Goal: Use online tool/utility: Utilize a website feature to perform a specific function

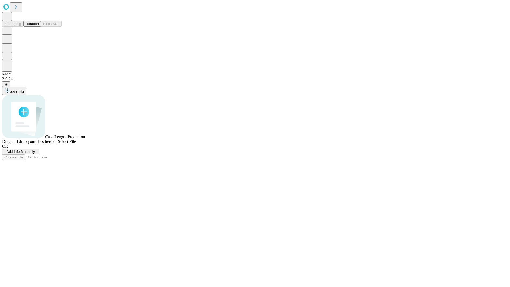
click at [39, 27] on button "Duration" at bounding box center [32, 24] width 18 height 6
click at [35, 154] on span "Add Info Manually" at bounding box center [21, 152] width 28 height 4
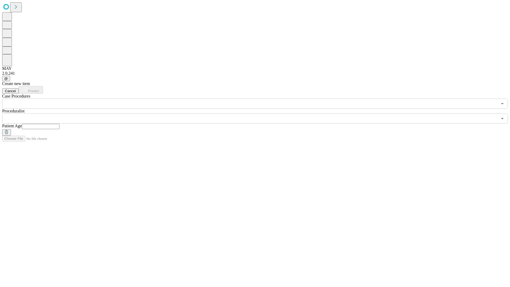
click at [60, 124] on input "text" at bounding box center [41, 126] width 38 height 5
type input "**"
click at [259, 113] on input "text" at bounding box center [250, 118] width 496 height 10
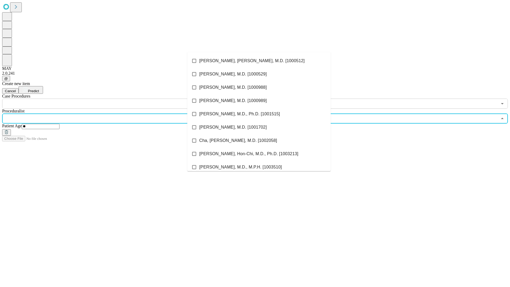
click at [259, 61] on li "[PERSON_NAME], [PERSON_NAME], M.D. [1000512]" at bounding box center [259, 60] width 144 height 13
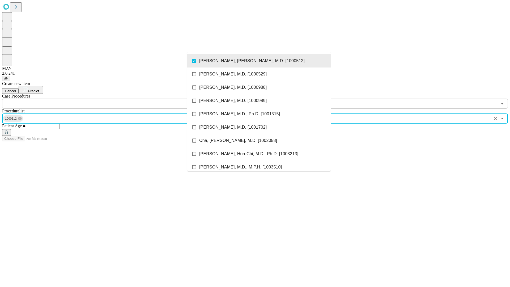
click at [112, 99] on input "text" at bounding box center [250, 104] width 496 height 10
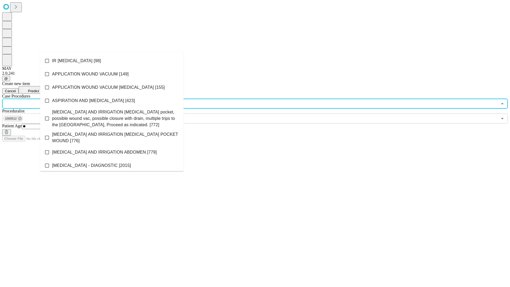
click at [112, 61] on li "IR [MEDICAL_DATA] [98]" at bounding box center [112, 60] width 144 height 13
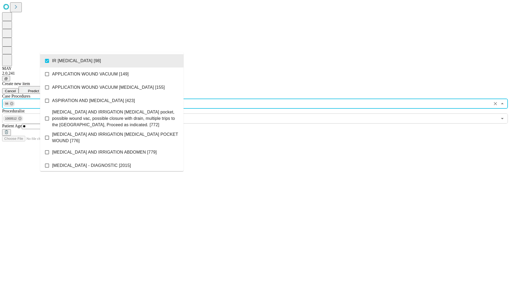
click at [39, 89] on span "Predict" at bounding box center [33, 91] width 11 height 4
